Goal: Transaction & Acquisition: Download file/media

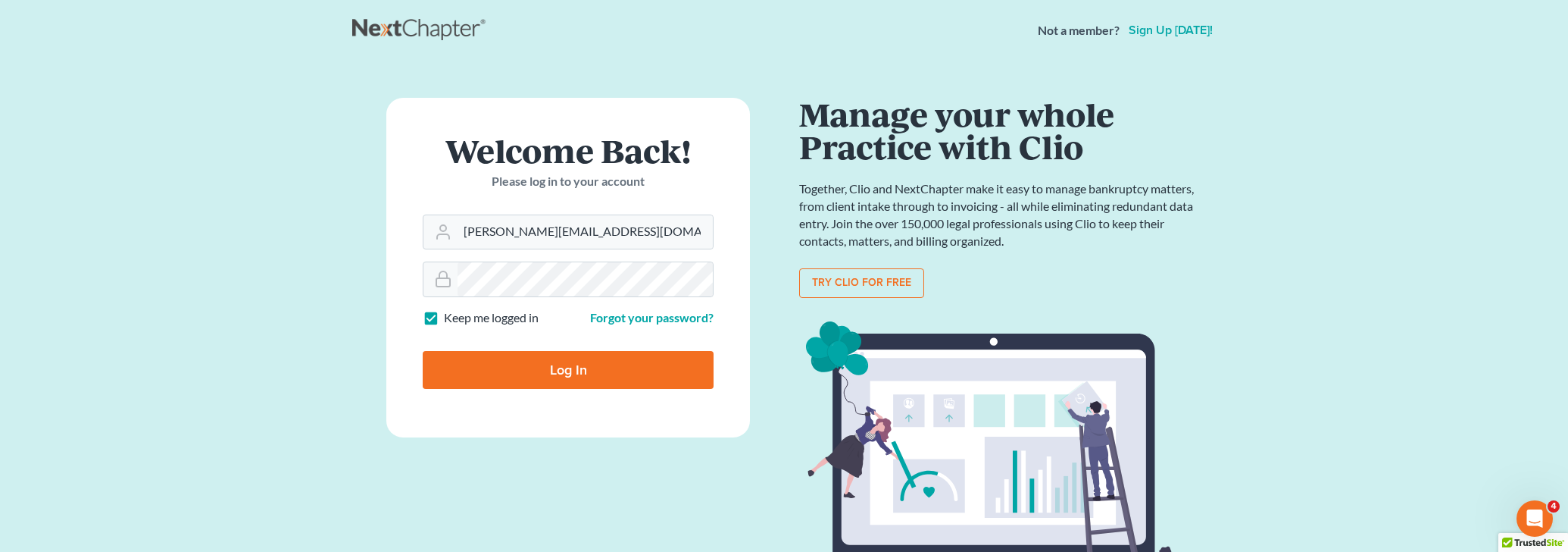
click at [601, 374] on input "Log In" at bounding box center [569, 369] width 291 height 38
type input "Thinking..."
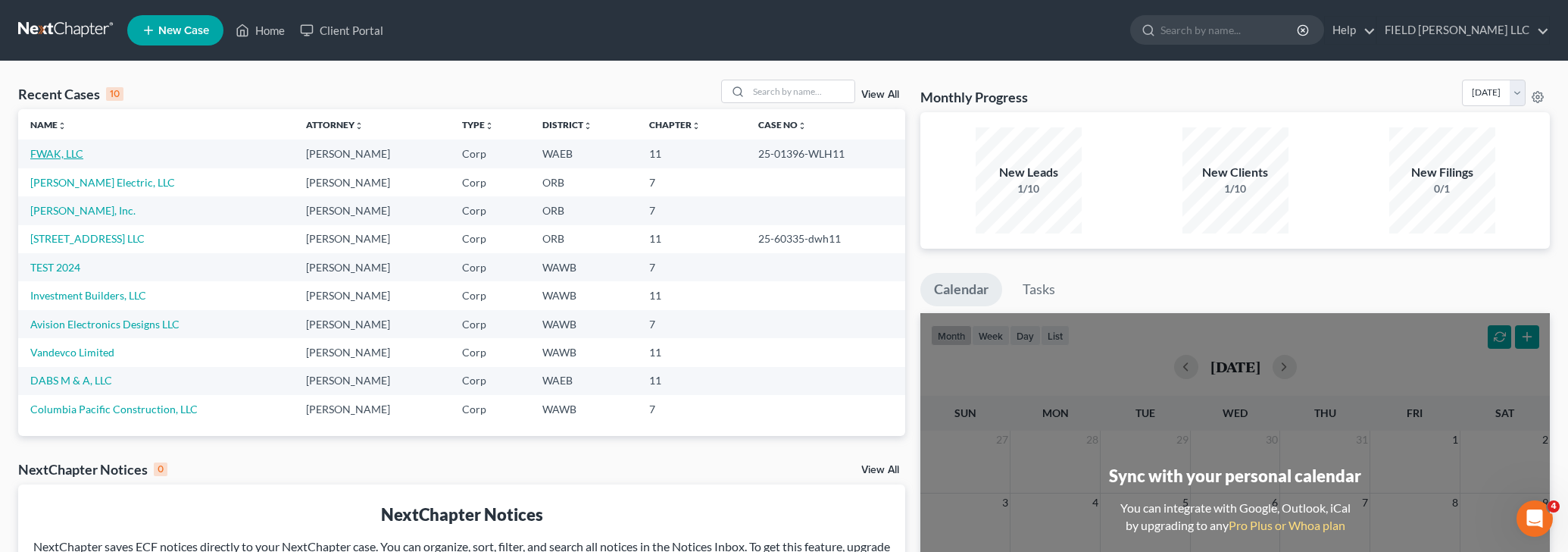
click at [64, 154] on link "FWAK, LLC" at bounding box center [57, 154] width 53 height 13
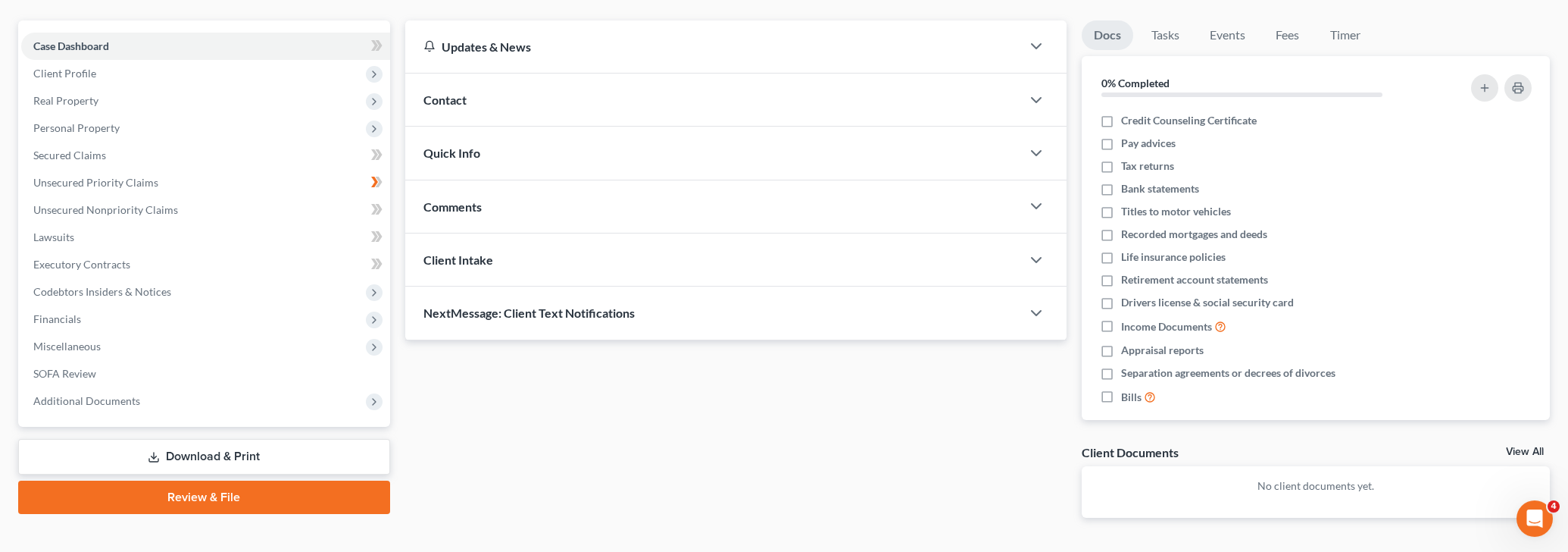
scroll to position [171, 0]
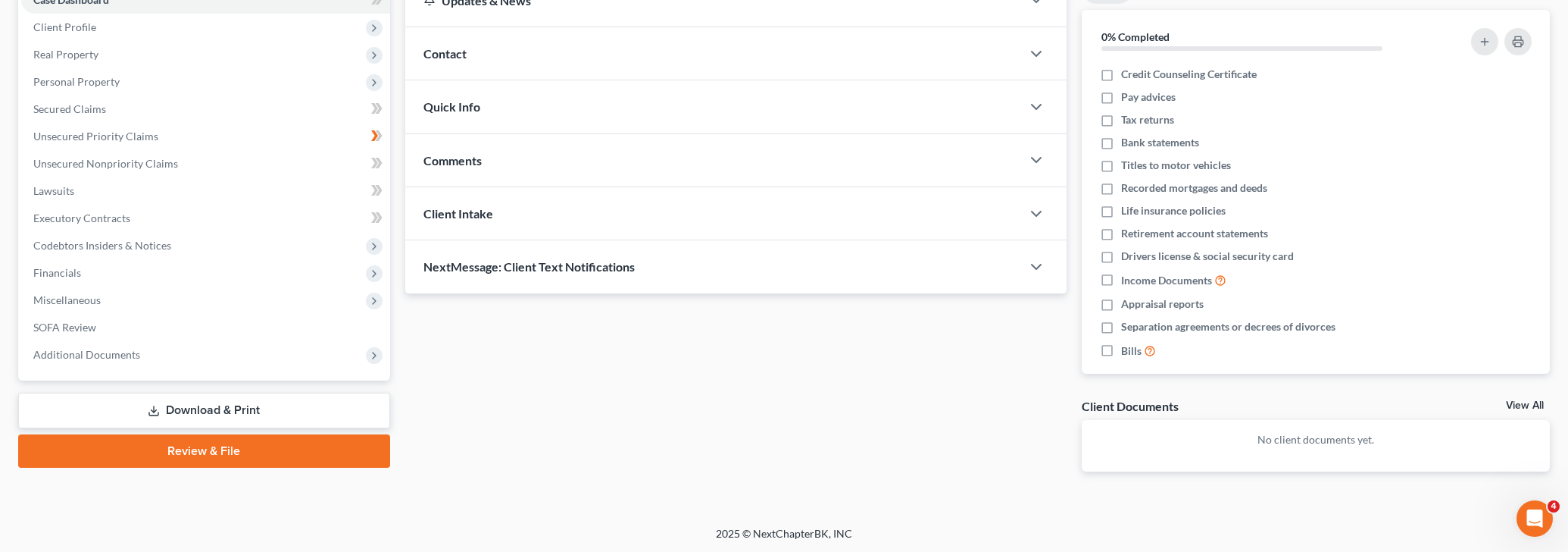
click at [213, 400] on link "Download & Print" at bounding box center [204, 410] width 371 height 35
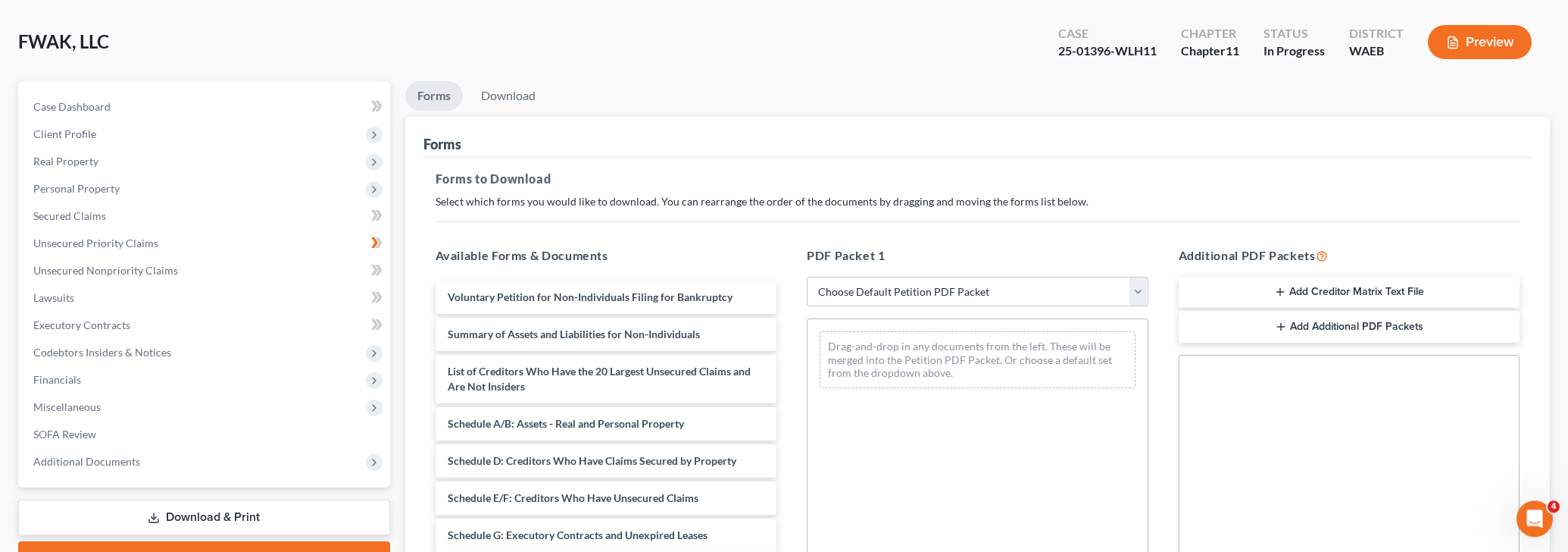
scroll to position [64, 0]
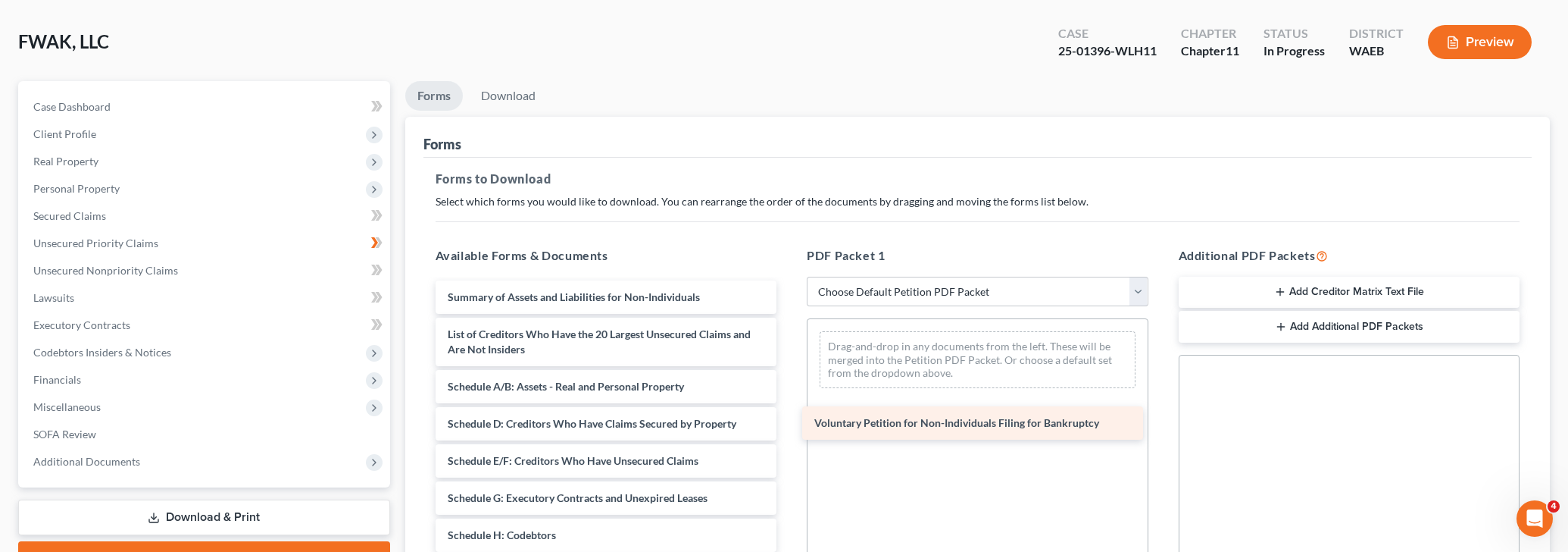
drag, startPoint x: 610, startPoint y: 294, endPoint x: 976, endPoint y: 422, distance: 387.7
click at [789, 422] on div "Voluntary Petition for Non-Individuals Filing for Bankruptcy Voluntary Petition…" at bounding box center [606, 535] width 366 height 509
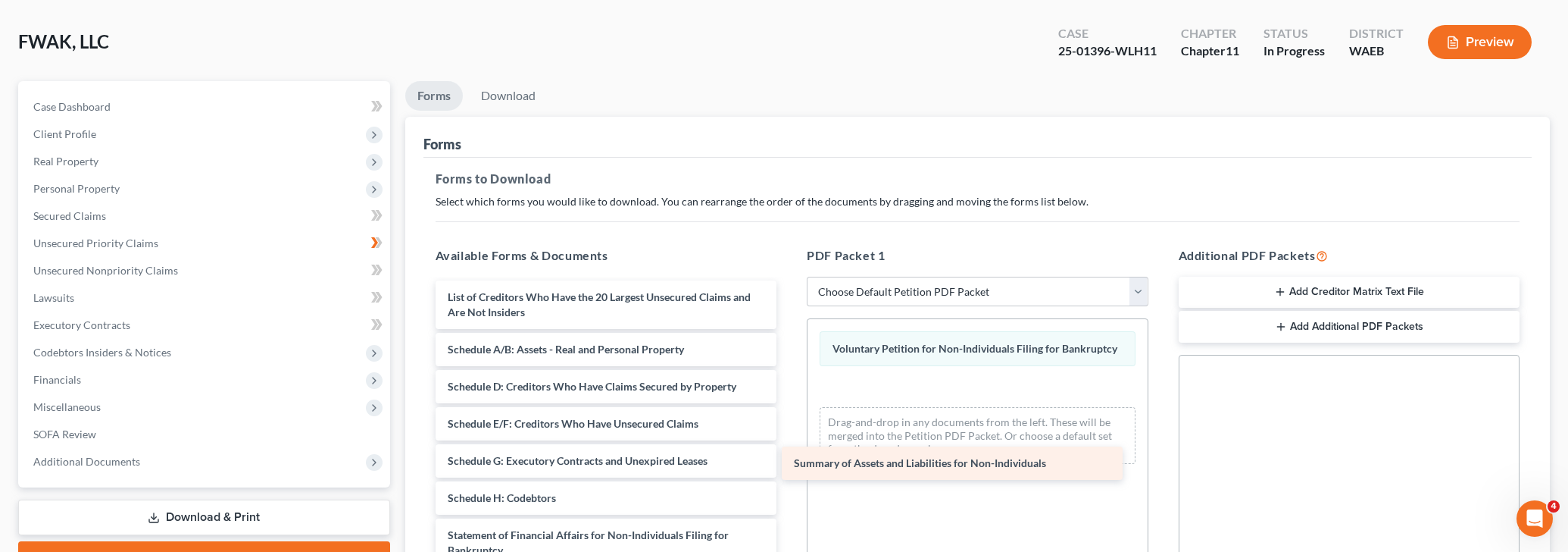
drag, startPoint x: 604, startPoint y: 292, endPoint x: 950, endPoint y: 459, distance: 384.2
click at [789, 459] on div "Summary of Assets and Liabilities for Non-Individuals Summary of Assets and Lia…" at bounding box center [606, 517] width 366 height 472
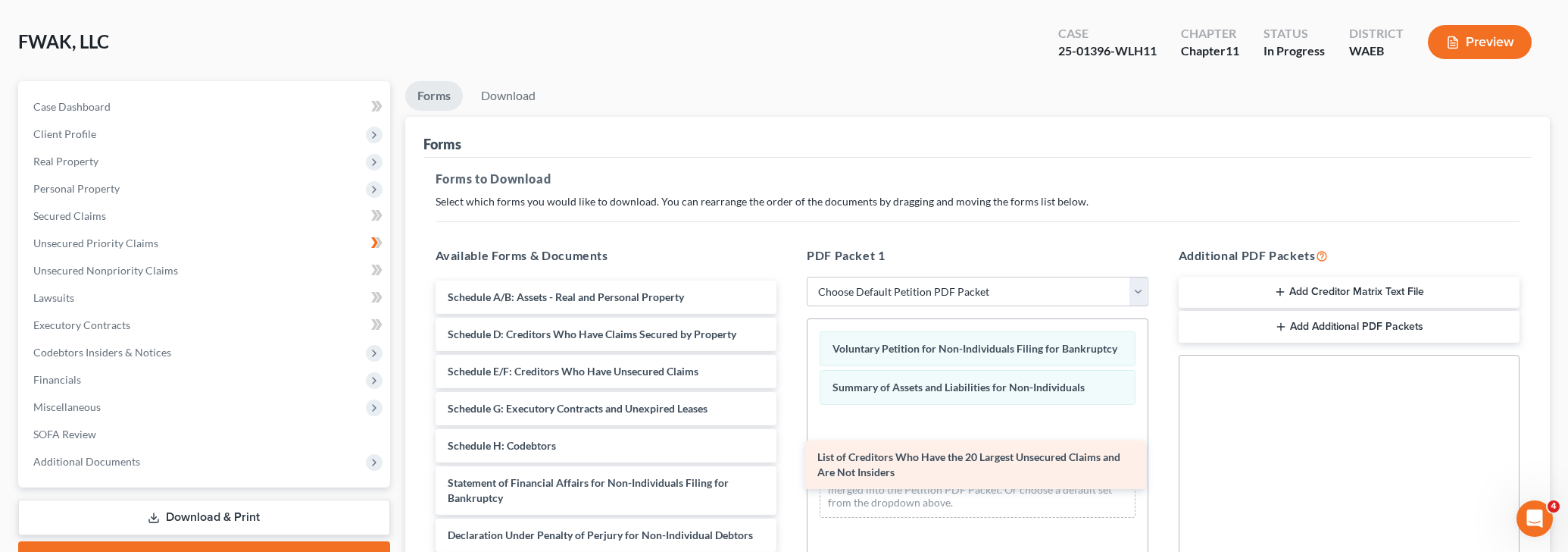
drag, startPoint x: 564, startPoint y: 295, endPoint x: 934, endPoint y: 457, distance: 403.9
click at [789, 457] on div "List of Creditors Who Have the 20 Largest Unsecured Claims and Are Not Insiders…" at bounding box center [606, 491] width 366 height 420
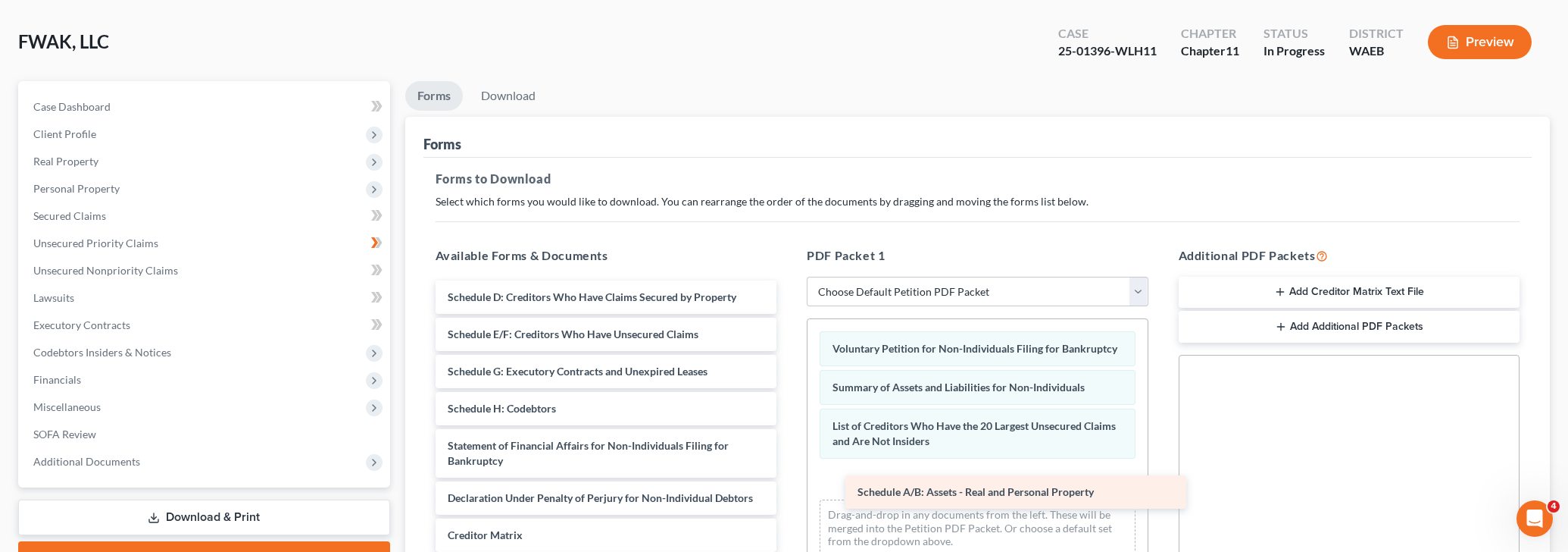
drag, startPoint x: 581, startPoint y: 298, endPoint x: 991, endPoint y: 494, distance: 454.4
click at [789, 494] on div "Schedule A/B: Assets - Real and Personal Property Schedule A/B: Assets - Real a…" at bounding box center [606, 472] width 366 height 383
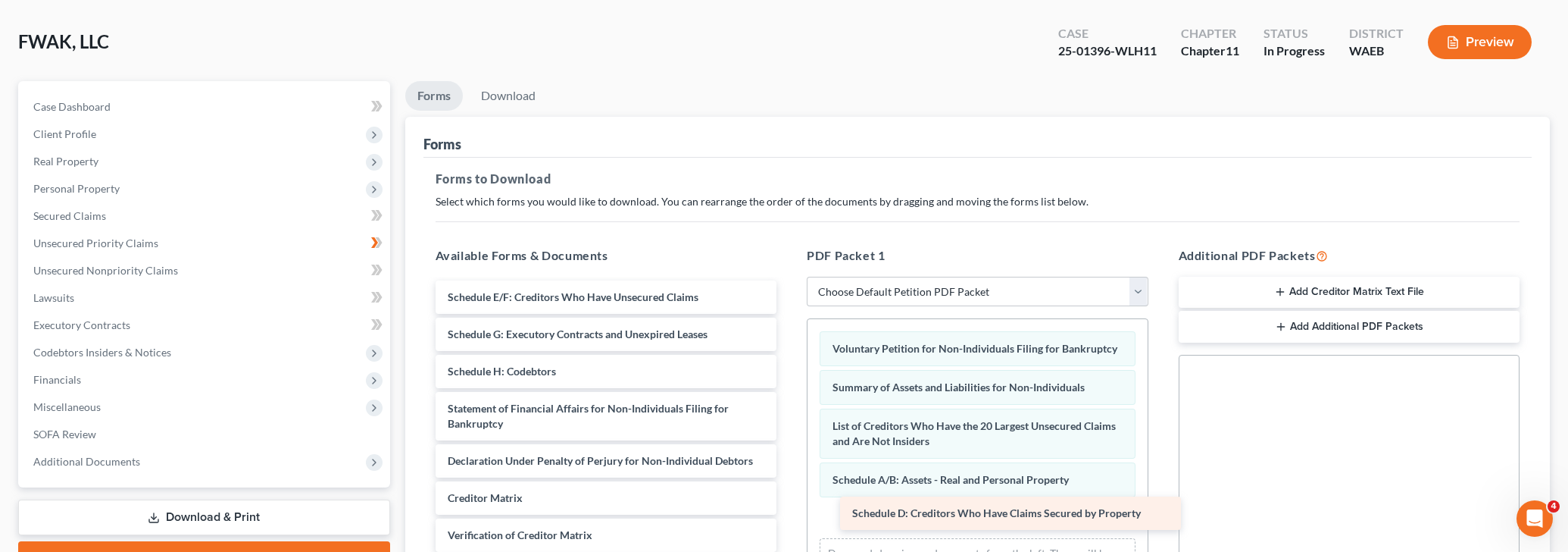
drag, startPoint x: 564, startPoint y: 302, endPoint x: 968, endPoint y: 519, distance: 458.6
click at [789, 519] on div "Schedule D: Creditors Who Have Claims Secured by Property Schedule D: Creditors…" at bounding box center [606, 454] width 366 height 346
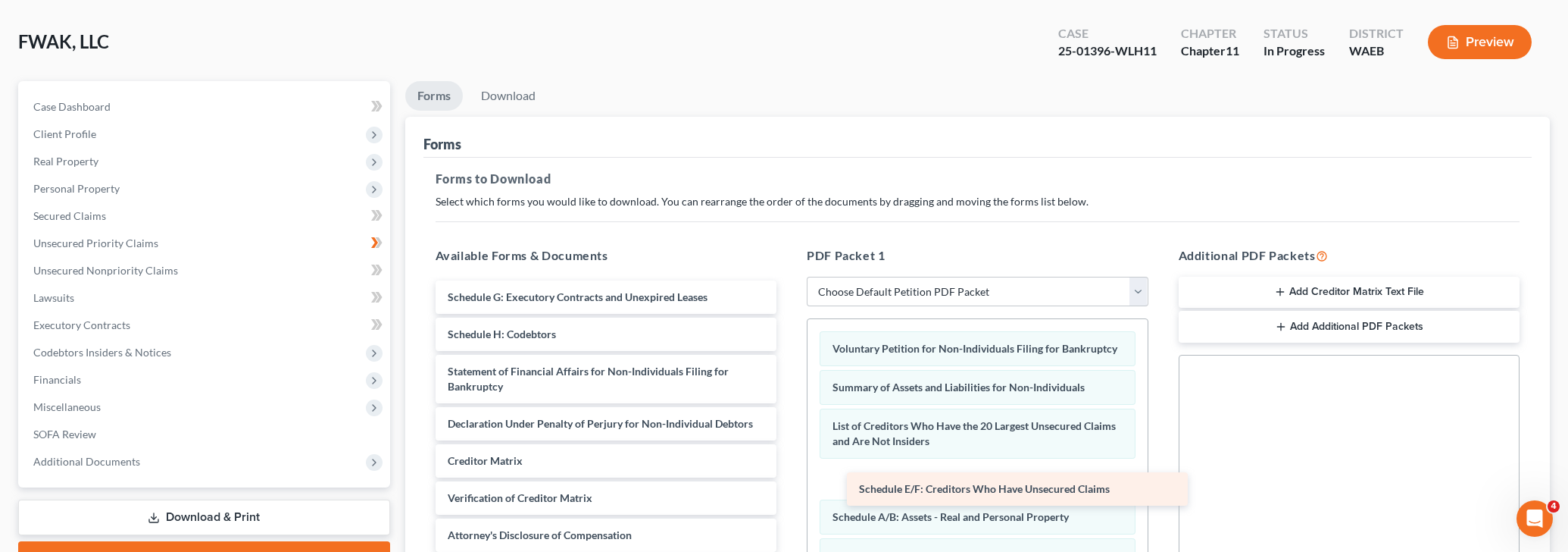
drag, startPoint x: 527, startPoint y: 293, endPoint x: 938, endPoint y: 486, distance: 454.1
click at [789, 486] on div "Schedule E/F: Creditors Who Have Unsecured Claims Schedule E/F: Creditors Who H…" at bounding box center [606, 435] width 366 height 308
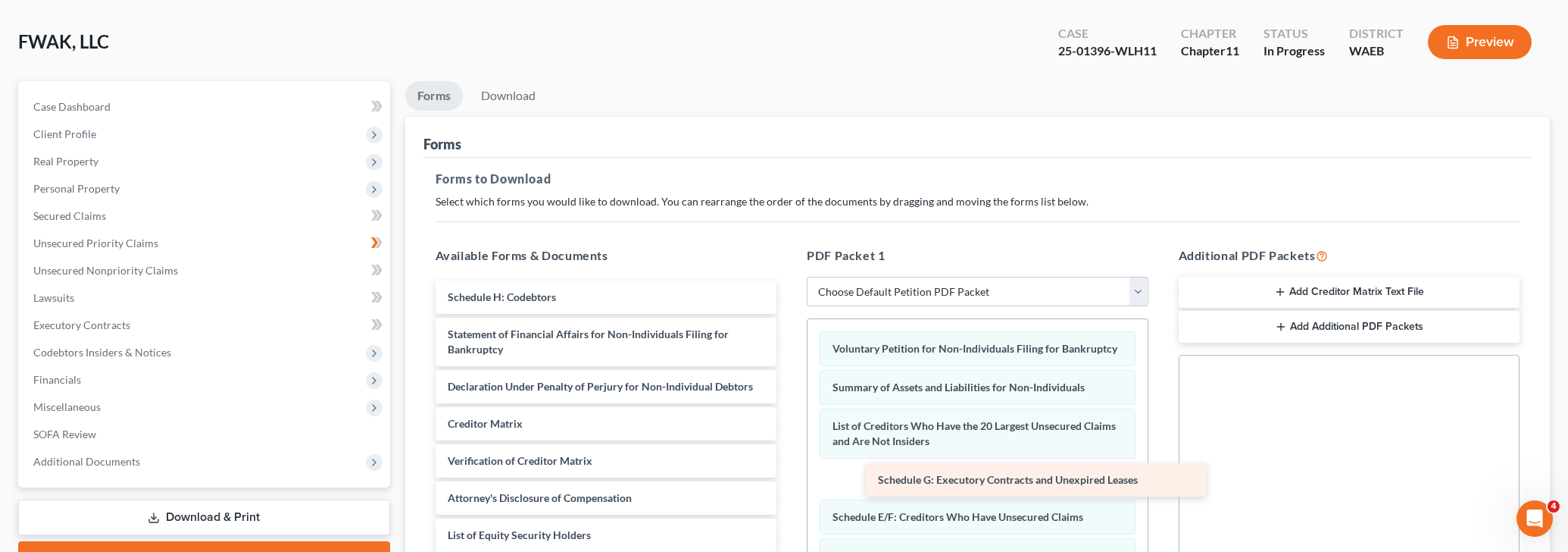
drag, startPoint x: 534, startPoint y: 303, endPoint x: 964, endPoint y: 488, distance: 468.1
click at [789, 488] on div "Schedule G: Executory Contracts and Unexpired Leases Schedule G: Executory Cont…" at bounding box center [606, 416] width 366 height 271
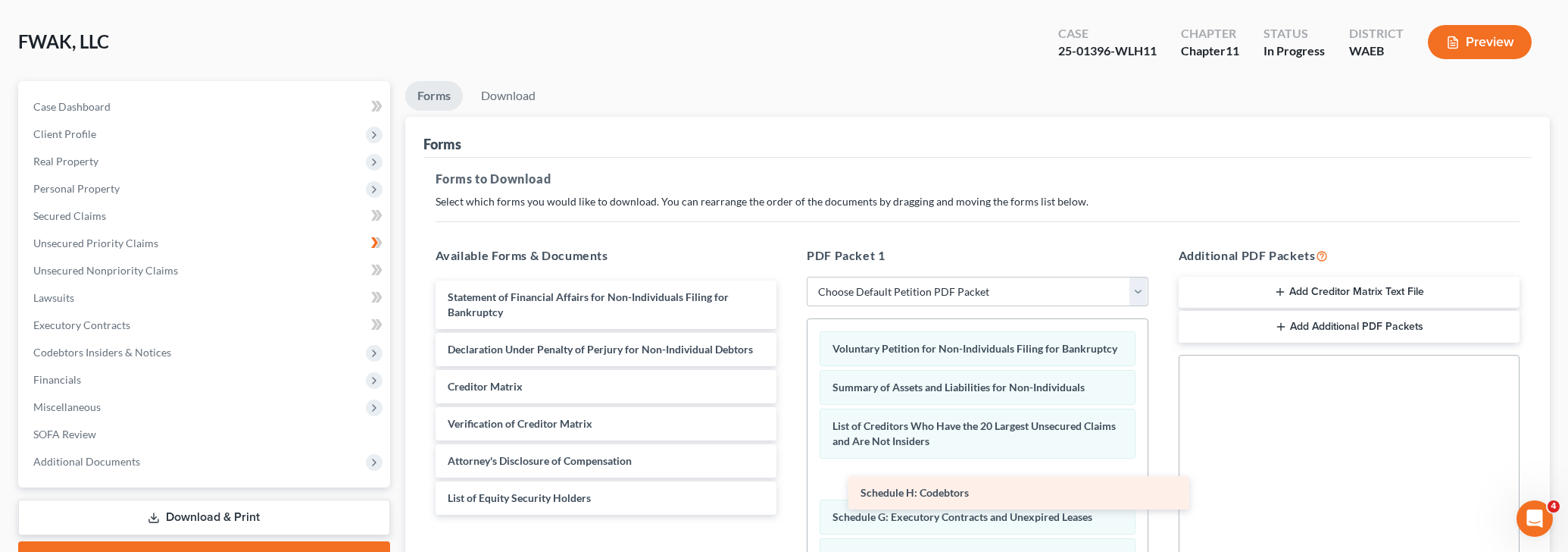
drag, startPoint x: 564, startPoint y: 297, endPoint x: 977, endPoint y: 493, distance: 457.1
click at [789, 493] on div "Schedule H: Codebtors Schedule H: Codebtors Statement of Financial Affairs for …" at bounding box center [606, 398] width 366 height 234
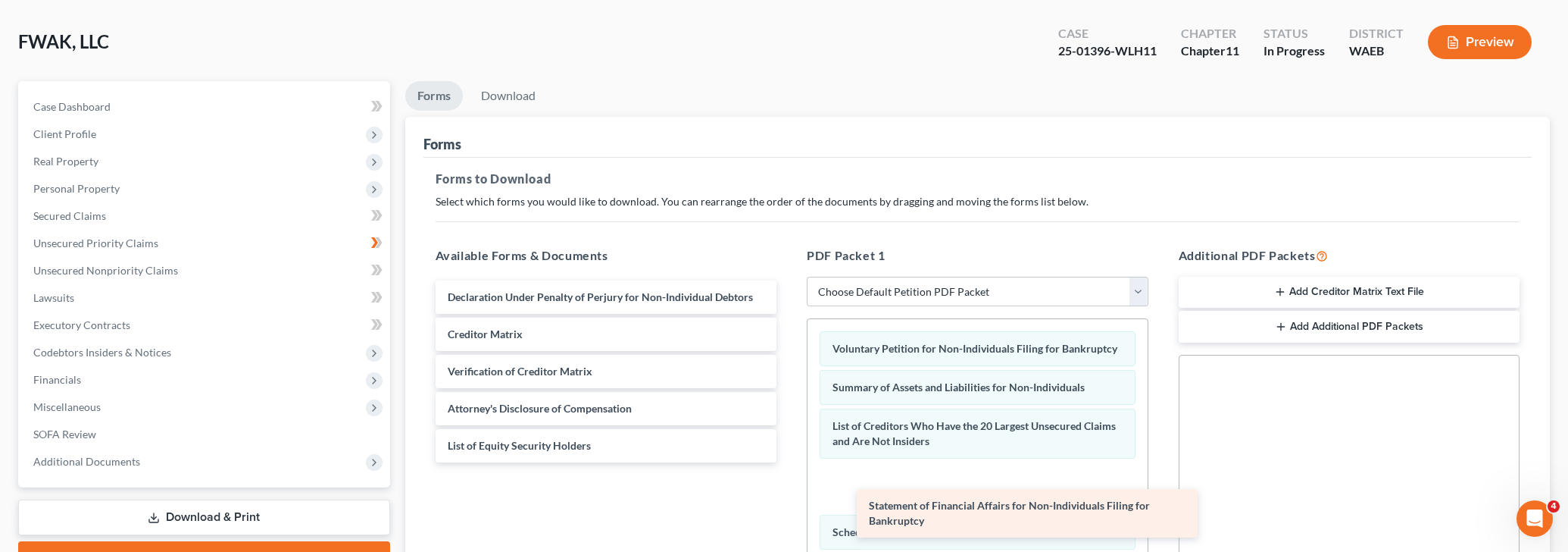
drag, startPoint x: 570, startPoint y: 307, endPoint x: 991, endPoint y: 517, distance: 470.5
click at [789, 463] on div "Statement of Financial Affairs for Non-Individuals Filing for Bankruptcy Statem…" at bounding box center [606, 372] width 366 height 182
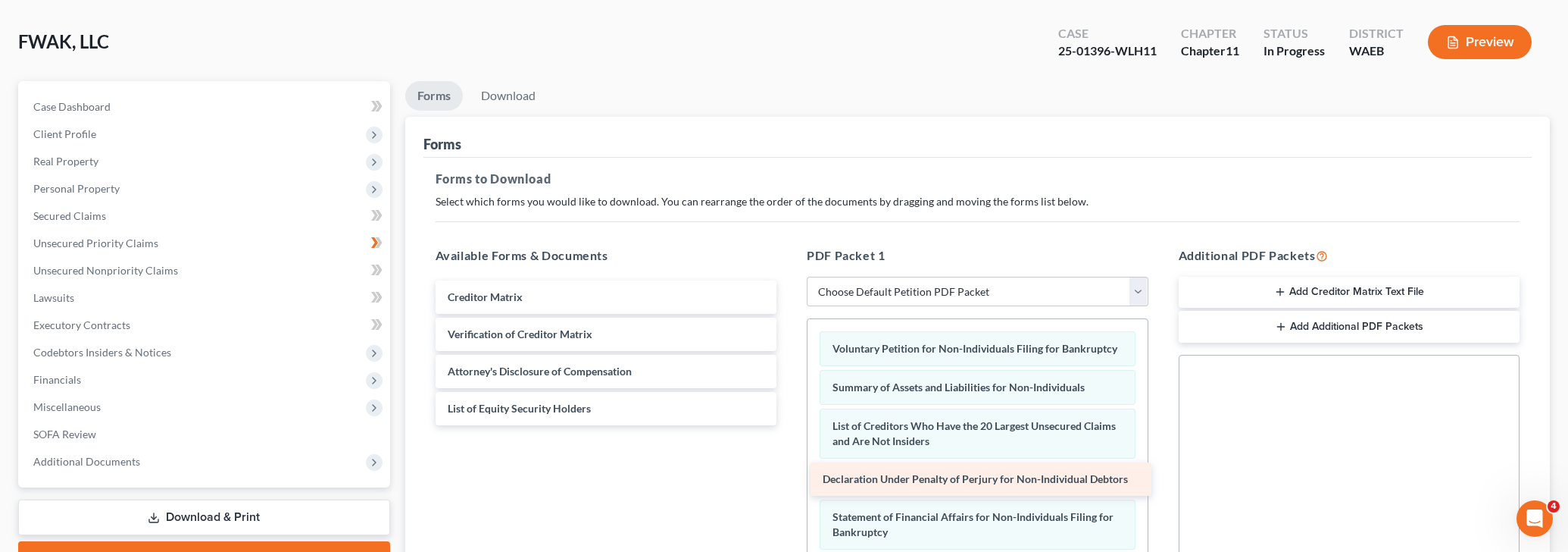
drag, startPoint x: 638, startPoint y: 299, endPoint x: 1013, endPoint y: 482, distance: 417.3
click at [789, 425] on div "Declaration Under Penalty of Perjury for Non-Individual Debtors Declaration Und…" at bounding box center [606, 353] width 366 height 145
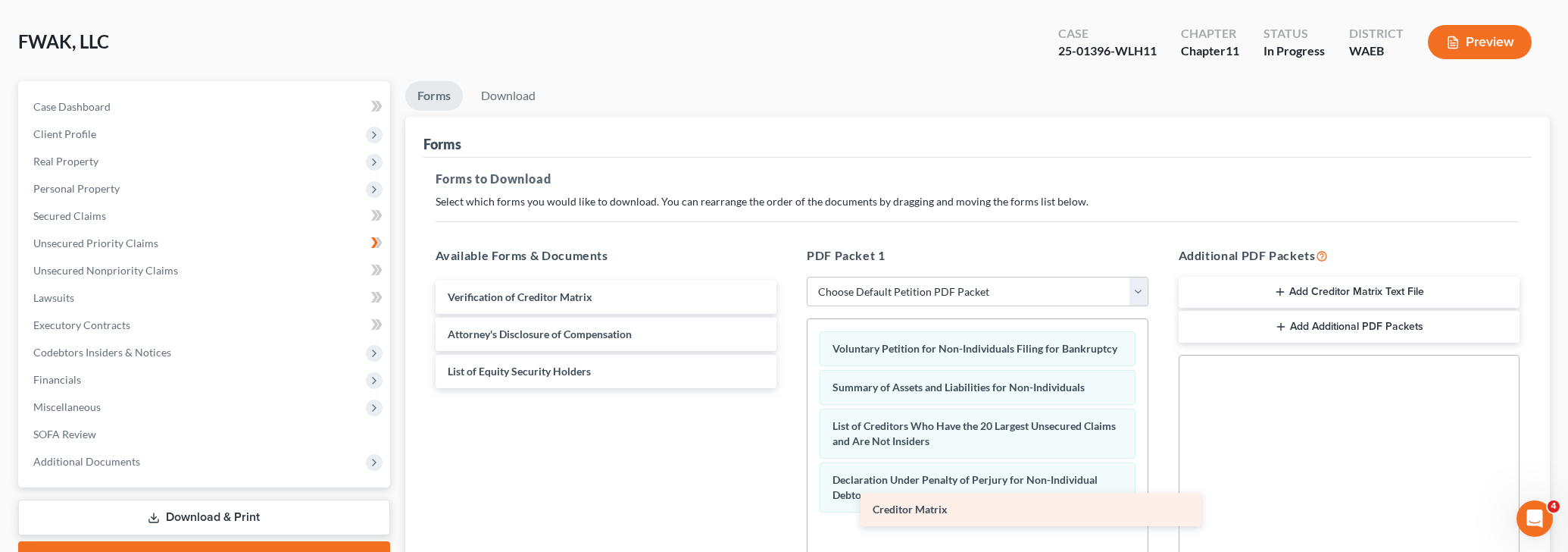
drag, startPoint x: 590, startPoint y: 303, endPoint x: 1005, endPoint y: 517, distance: 466.9
click at [789, 388] on div "Creditor Matrix Creditor Matrix Verification of Creditor Matrix Attorney's Disc…" at bounding box center [606, 335] width 366 height 108
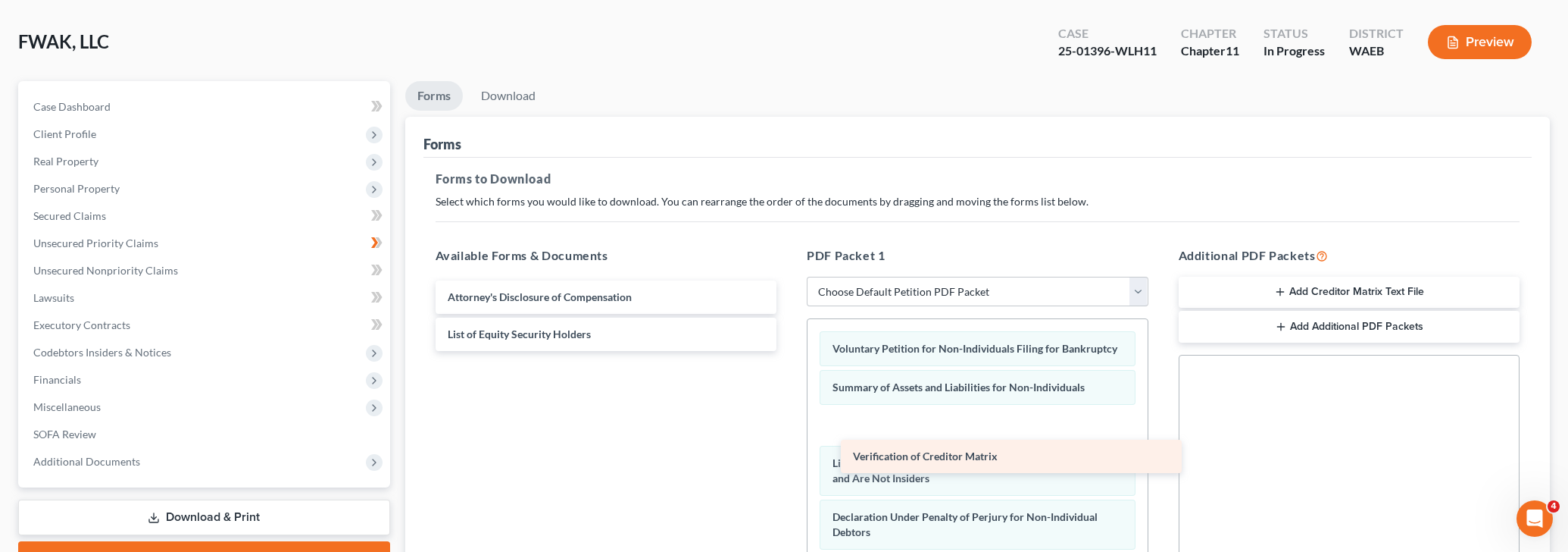
drag, startPoint x: 597, startPoint y: 303, endPoint x: 1002, endPoint y: 463, distance: 435.5
click at [789, 351] on div "Verification of Creditor Matrix Verification of Creditor Matrix Attorney's Disc…" at bounding box center [606, 316] width 366 height 71
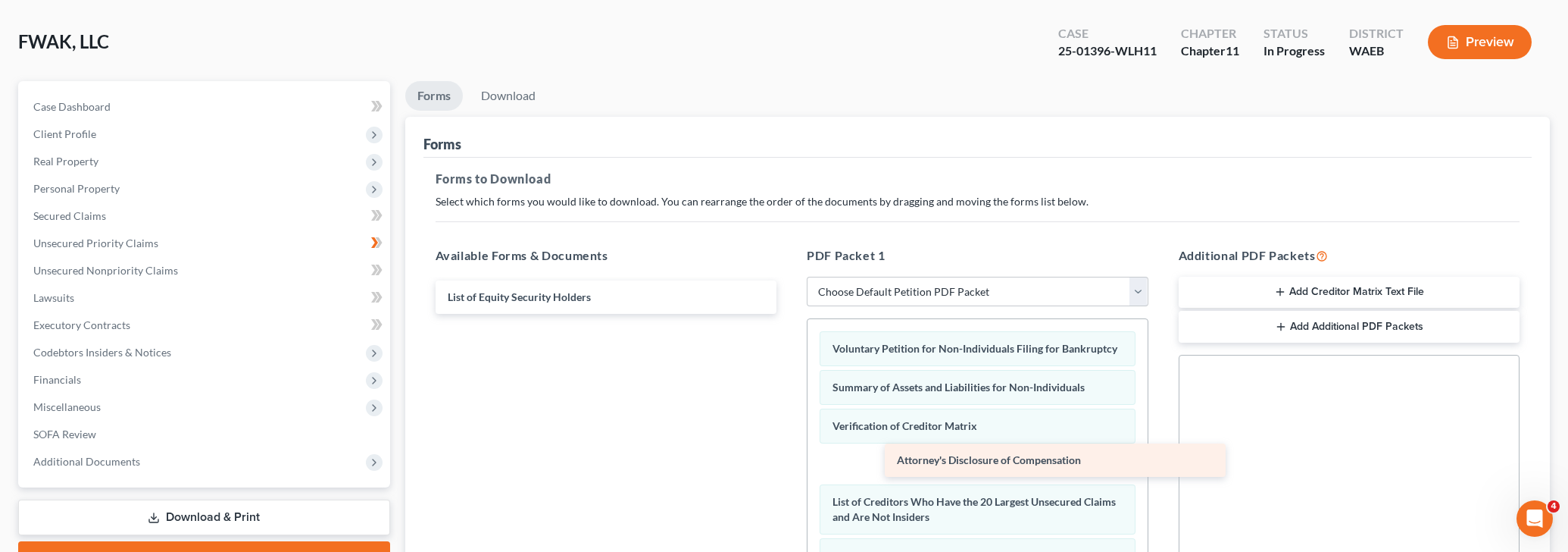
drag, startPoint x: 482, startPoint y: 307, endPoint x: 927, endPoint y: 472, distance: 474.6
click at [789, 314] on div "Attorney's Disclosure of Compensation Attorney's Disclosure of Compensation Lis…" at bounding box center [606, 297] width 366 height 33
drag, startPoint x: 472, startPoint y: 295, endPoint x: 926, endPoint y: 461, distance: 483.4
click at [789, 277] on div "List of Equity Security Holders List of Equity Security Holders" at bounding box center [606, 277] width 366 height 0
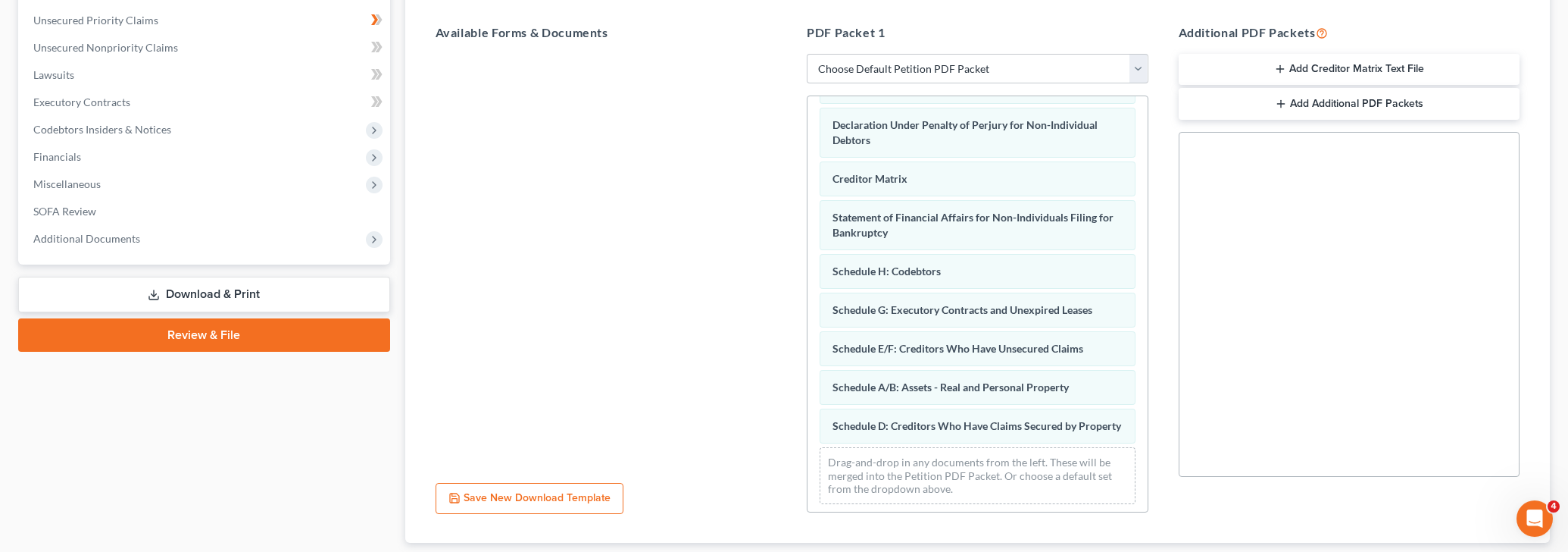
scroll to position [383, 0]
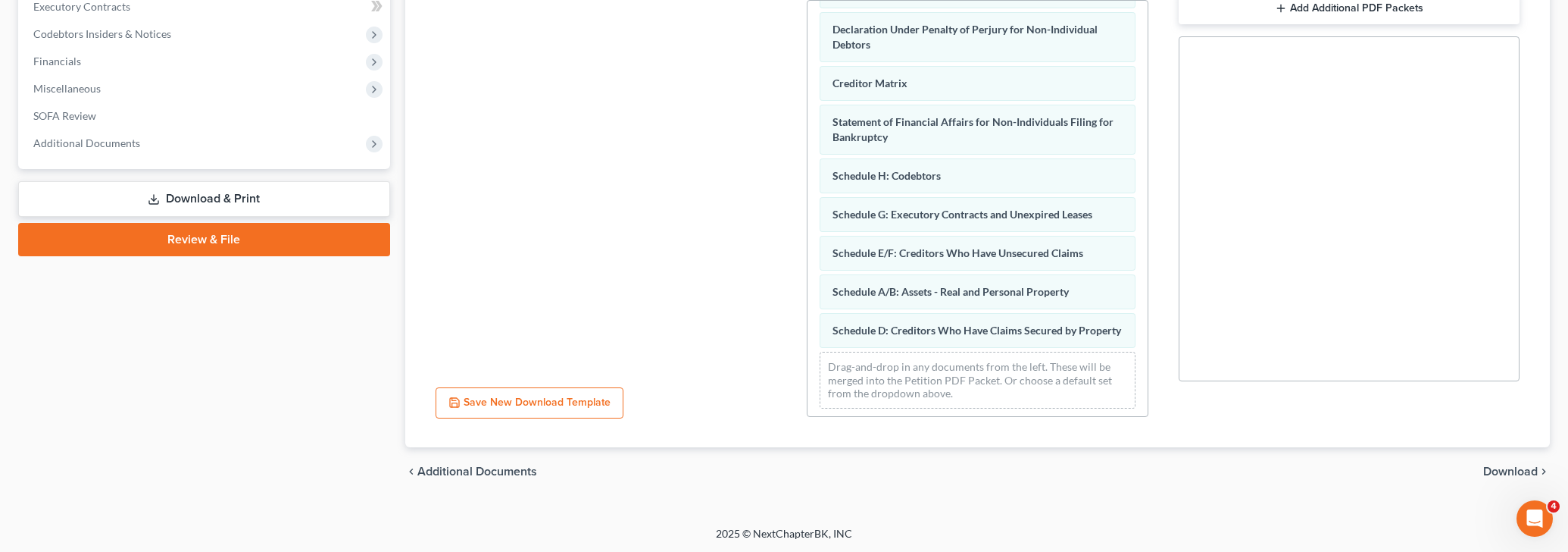
click at [1515, 468] on span "Download" at bounding box center [1510, 471] width 55 height 12
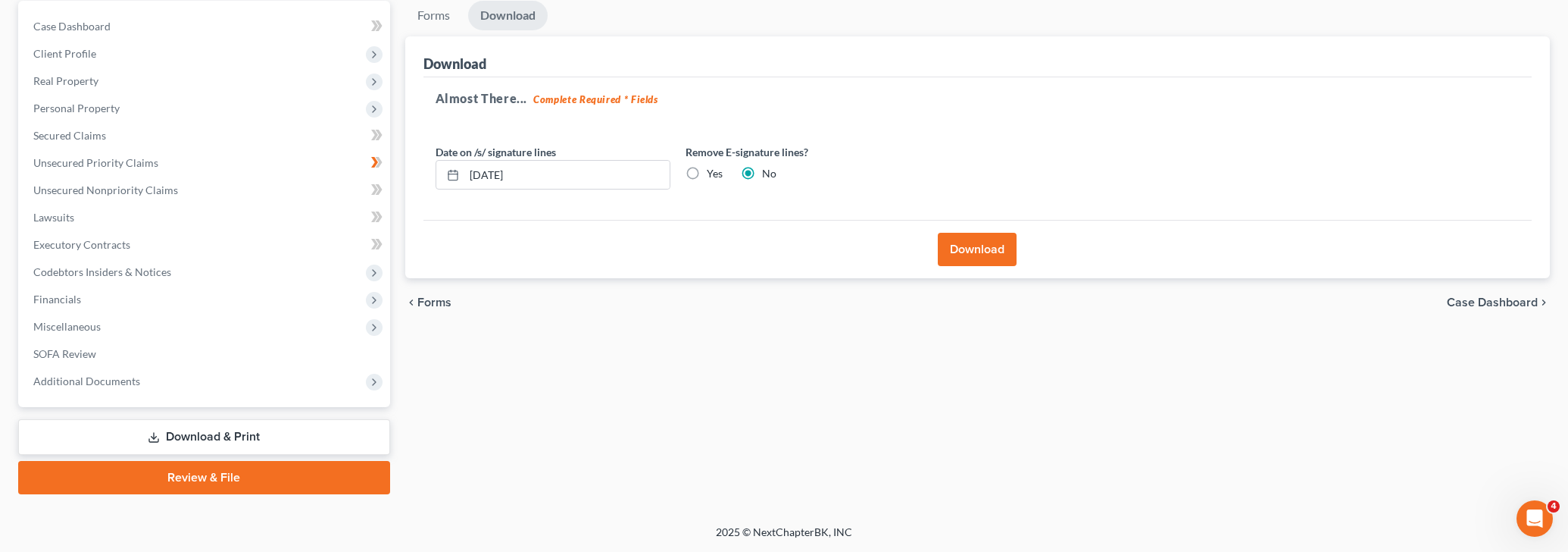
scroll to position [142, 0]
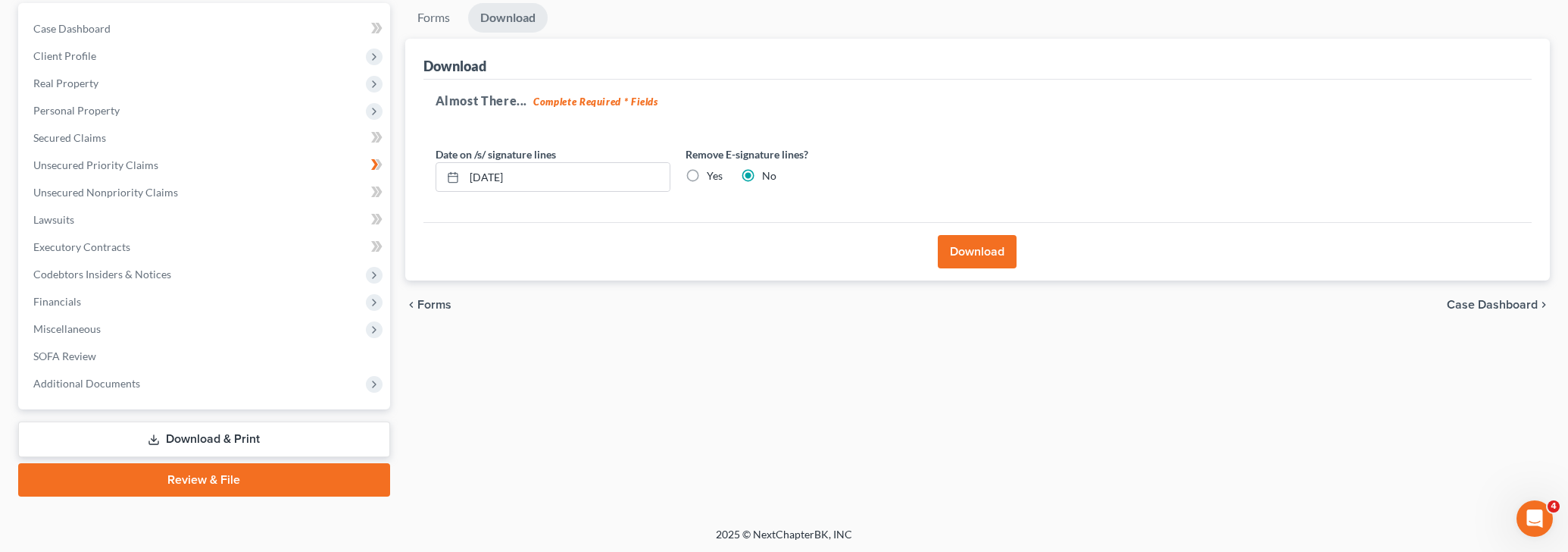
click at [707, 176] on label "Yes" at bounding box center [715, 175] width 16 height 15
click at [712, 176] on input "Yes" at bounding box center [717, 173] width 10 height 10
radio input "true"
radio input "false"
click at [991, 254] on button "Download" at bounding box center [977, 251] width 79 height 33
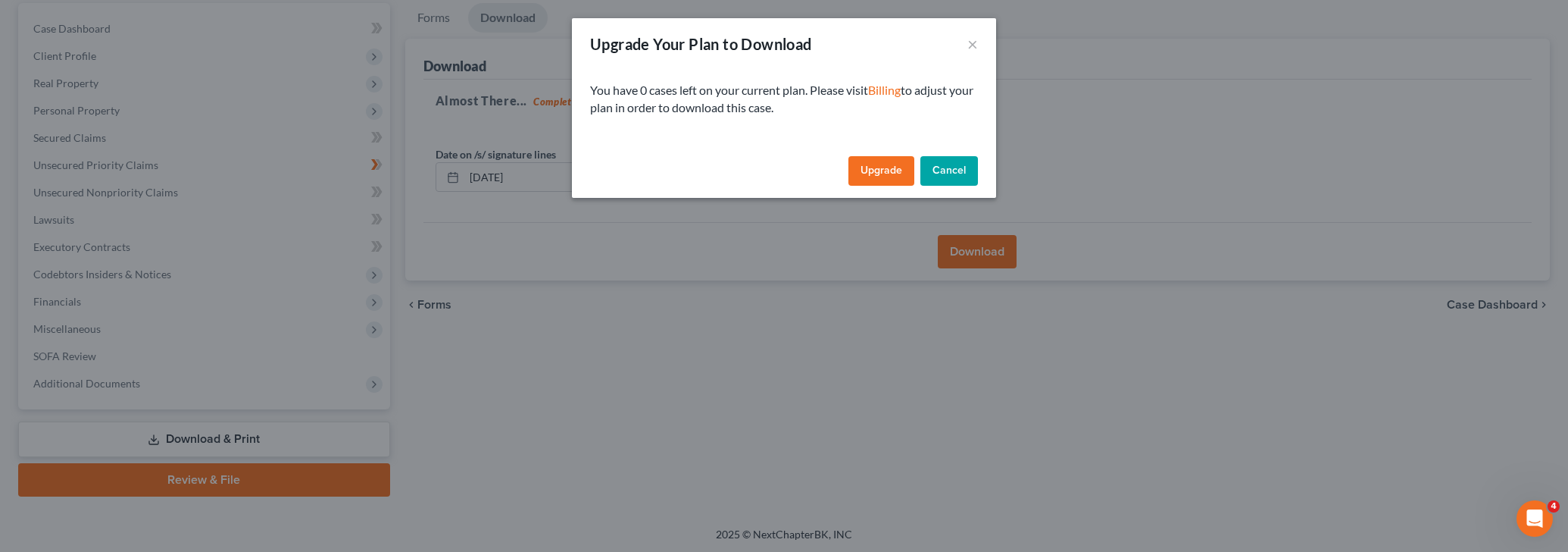
click at [873, 165] on link "Upgrade" at bounding box center [881, 171] width 66 height 31
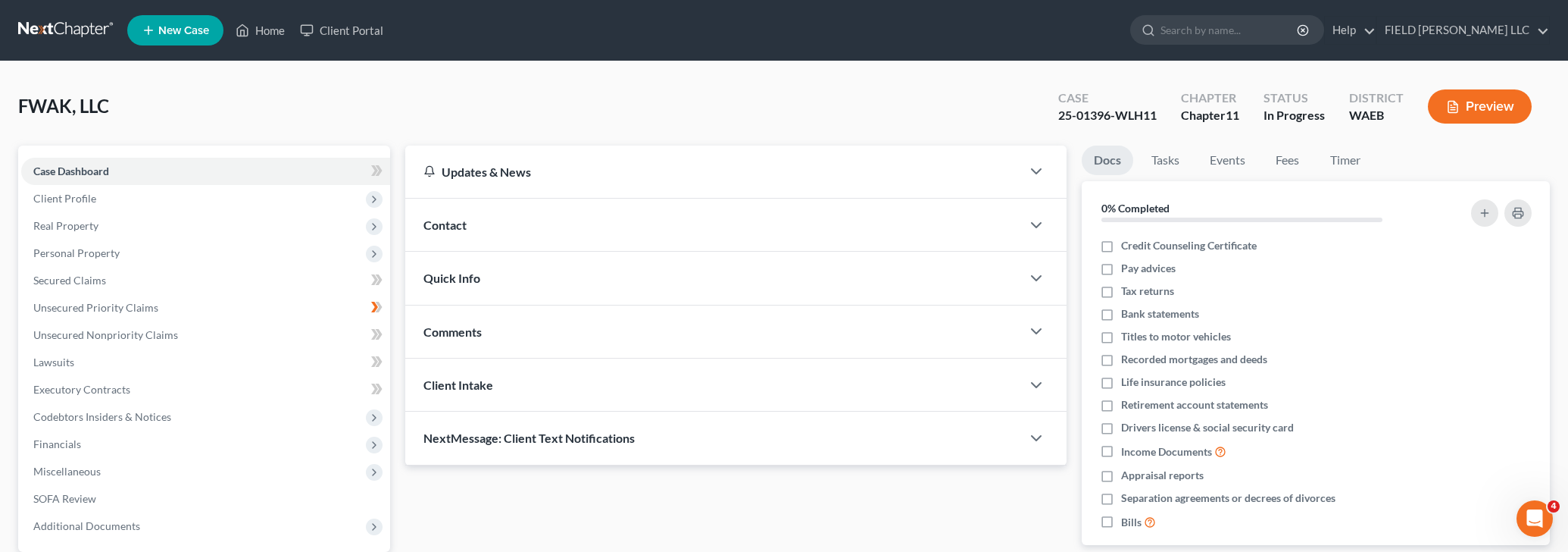
click at [1520, 154] on ul "Docs Tasks Events Fees Timer" at bounding box center [1316, 163] width 468 height 35
click at [1505, 34] on link "FIELD [PERSON_NAME] LLC" at bounding box center [1463, 31] width 172 height 27
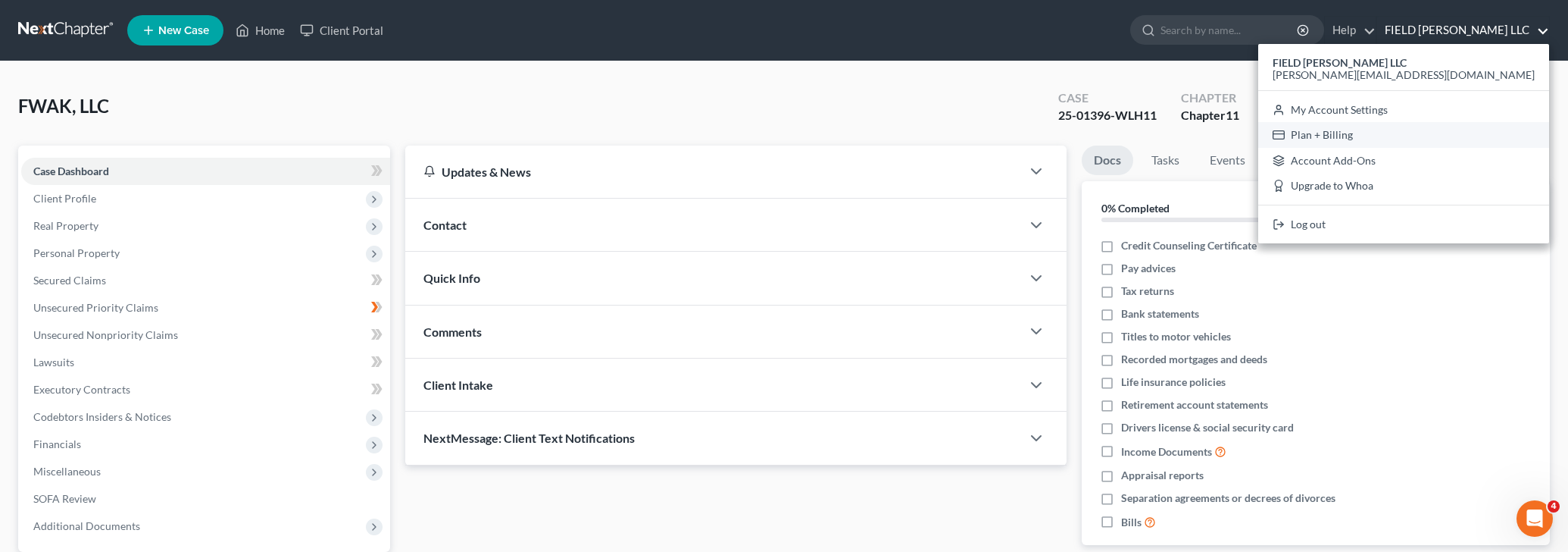
click at [1479, 136] on link "Plan + Billing" at bounding box center [1404, 135] width 291 height 26
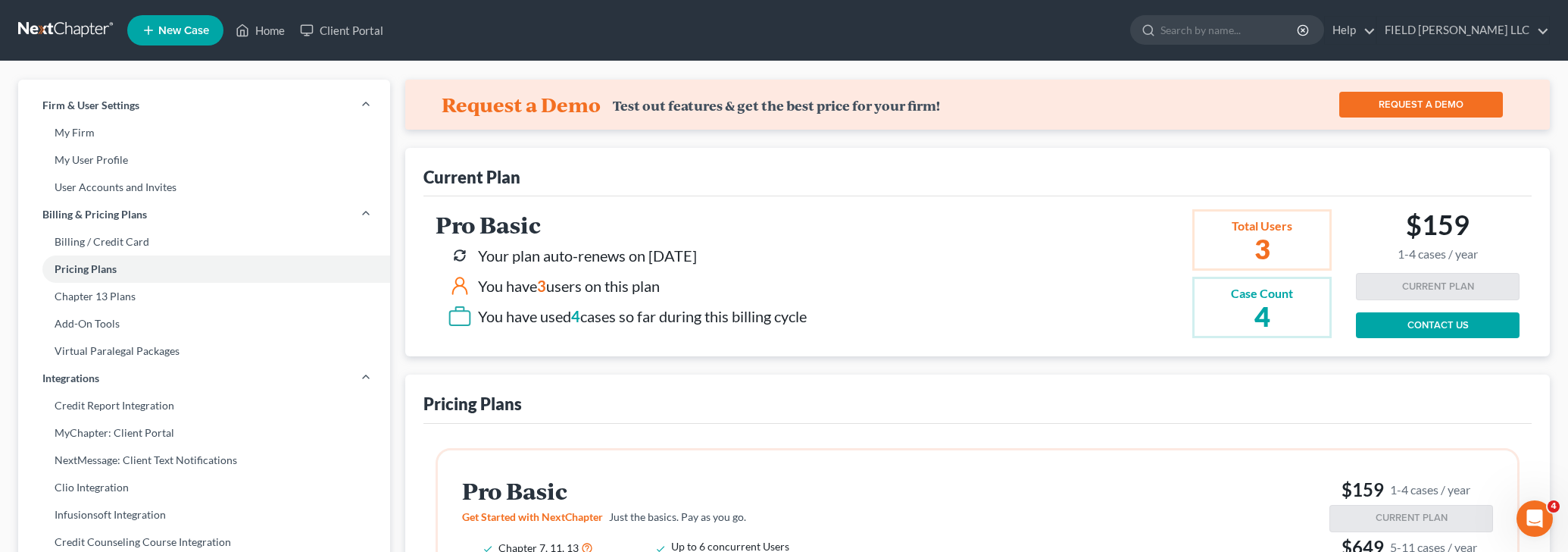
click at [1263, 244] on h2 "3" at bounding box center [1262, 249] width 62 height 27
click at [1490, 27] on link "FIELD [PERSON_NAME] LLC" at bounding box center [1463, 31] width 172 height 27
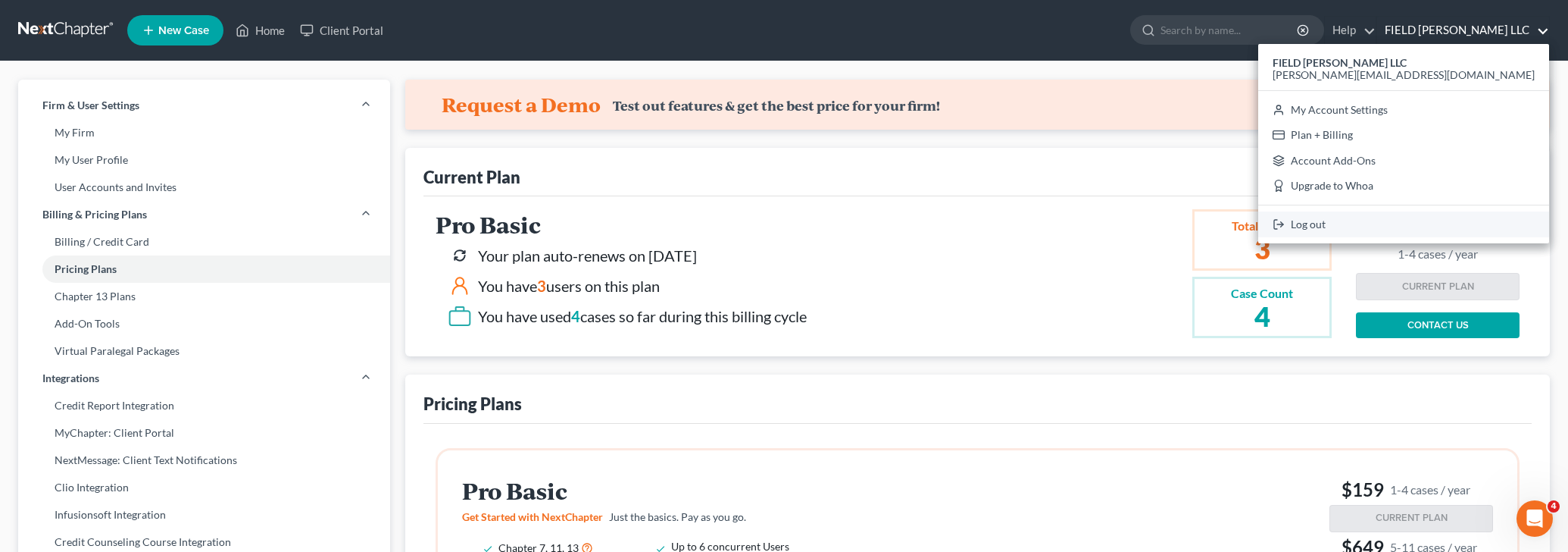
click at [1480, 220] on link "Log out" at bounding box center [1404, 225] width 291 height 26
